Goal: Find specific page/section: Find specific page/section

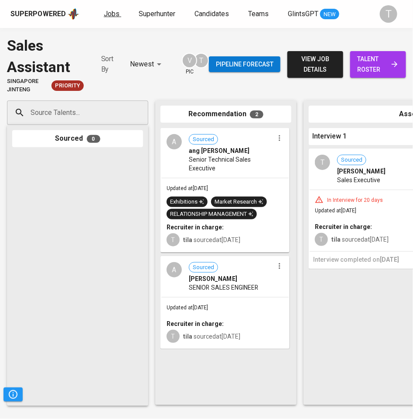
click at [110, 11] on span "Jobs" at bounding box center [112, 14] width 16 height 8
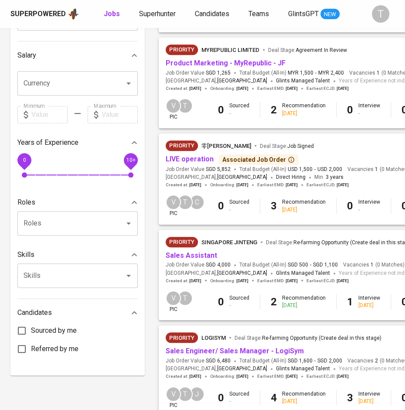
scroll to position [212, 0]
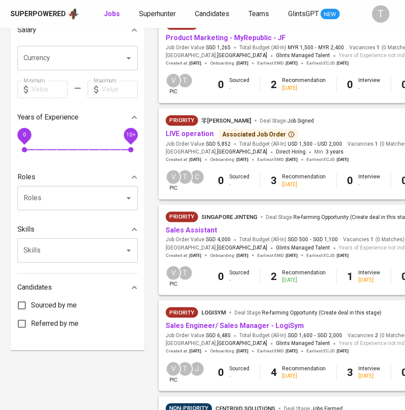
click at [244, 321] on div "Priority LogiSYM Deal Stage : Re-farming Opportunity (Create deal in this stage)" at bounding box center [294, 314] width 256 height 14
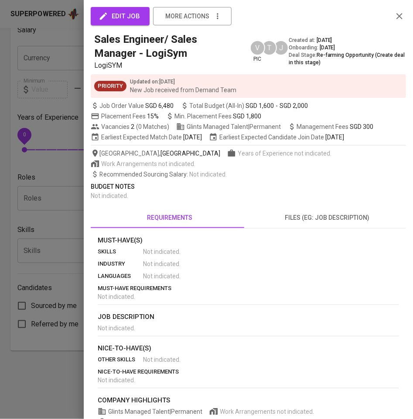
drag, startPoint x: 46, startPoint y: 251, endPoint x: 226, endPoint y: 288, distance: 183.6
click at [58, 251] on div at bounding box center [206, 209] width 413 height 419
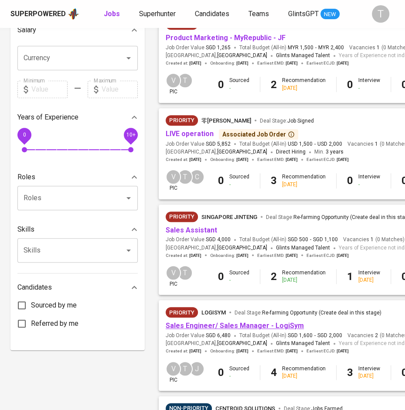
click at [220, 327] on link "Sales Engineer/ Sales Manager - LogiSym" at bounding box center [235, 326] width 138 height 8
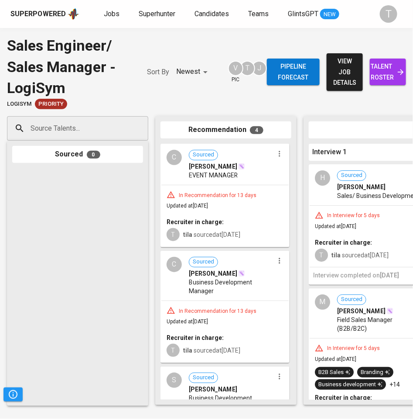
click at [370, 347] on div "In Interview for 5 days" at bounding box center [354, 347] width 60 height 7
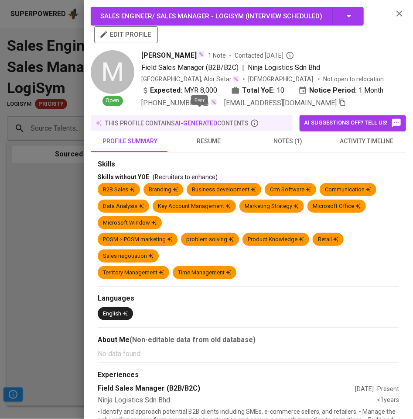
click at [202, 106] on icon "button" at bounding box center [206, 102] width 8 height 8
click at [340, 106] on icon "button" at bounding box center [343, 102] width 6 height 7
